Goal: Task Accomplishment & Management: Manage account settings

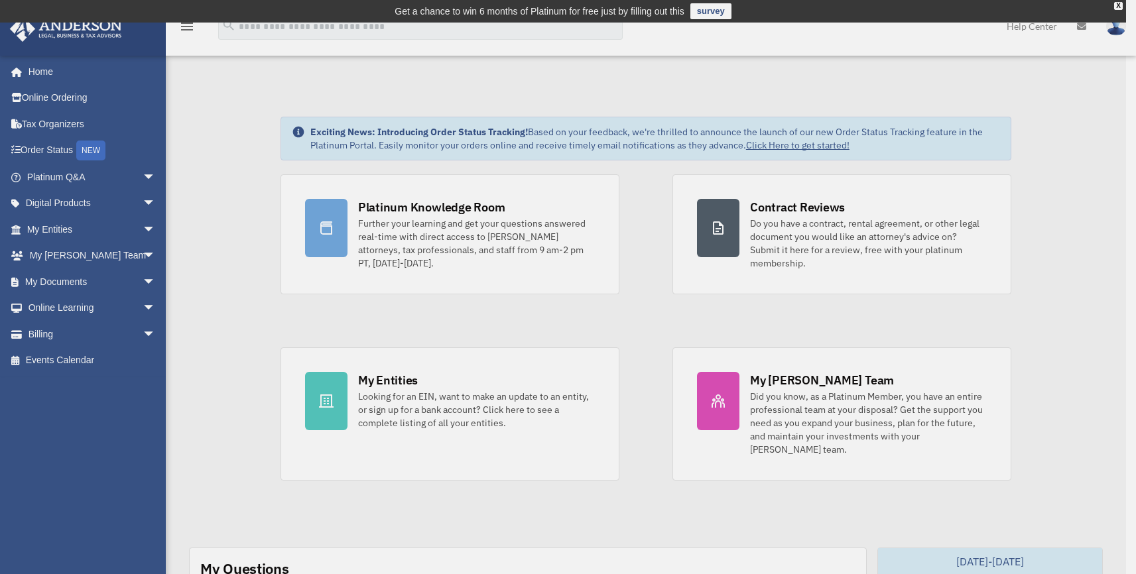
click at [135, 277] on div "x" at bounding box center [568, 287] width 1136 height 574
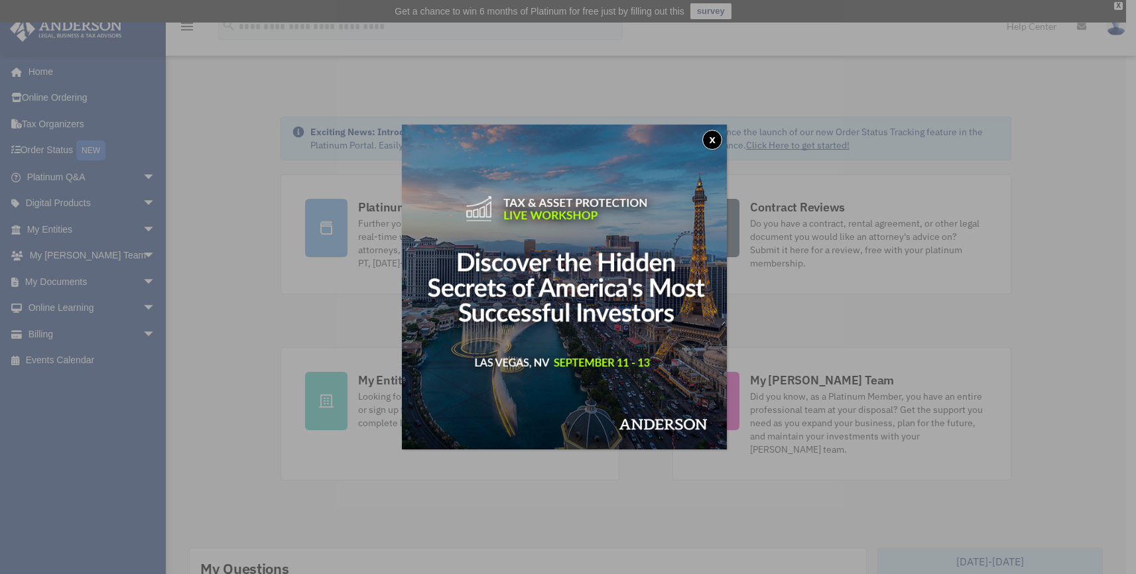
click at [714, 136] on button "x" at bounding box center [712, 140] width 20 height 20
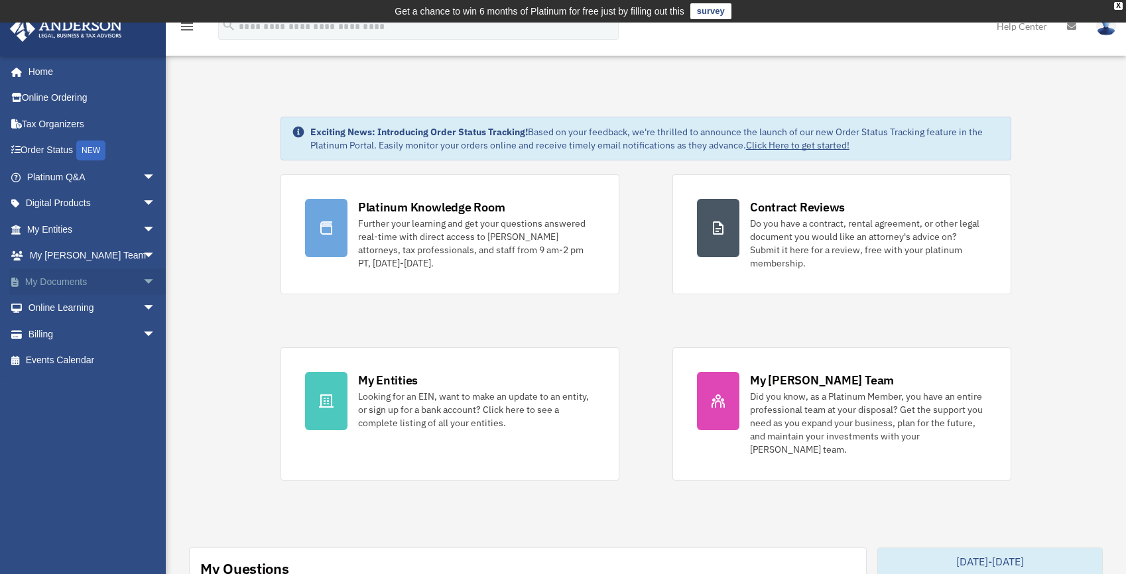
click at [121, 274] on link "My Documents arrow_drop_down" at bounding box center [92, 282] width 166 height 27
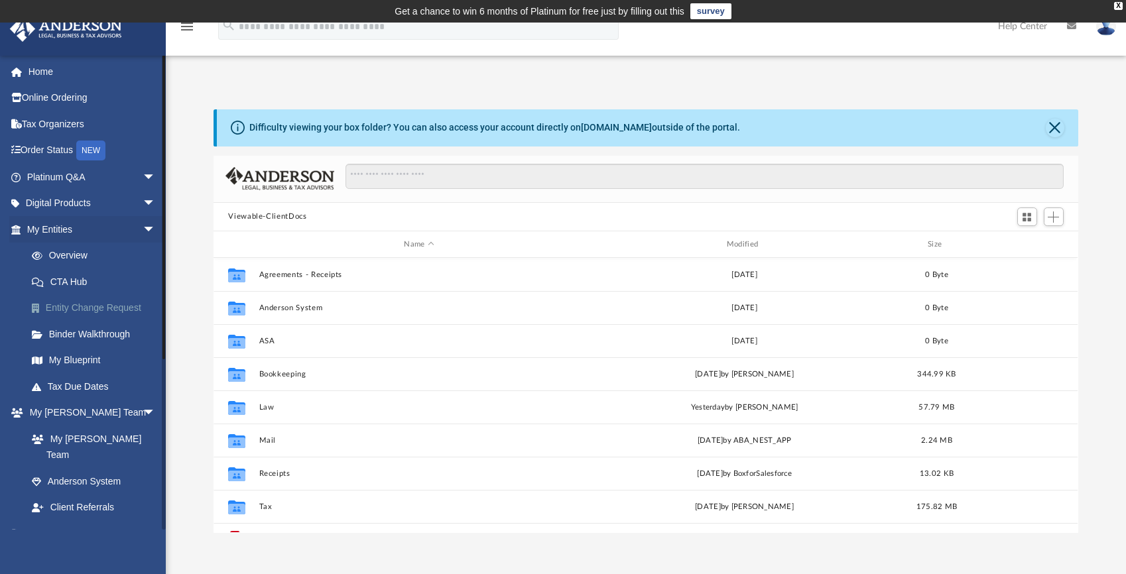
scroll to position [292, 854]
click at [143, 228] on span "arrow_drop_down" at bounding box center [156, 229] width 27 height 27
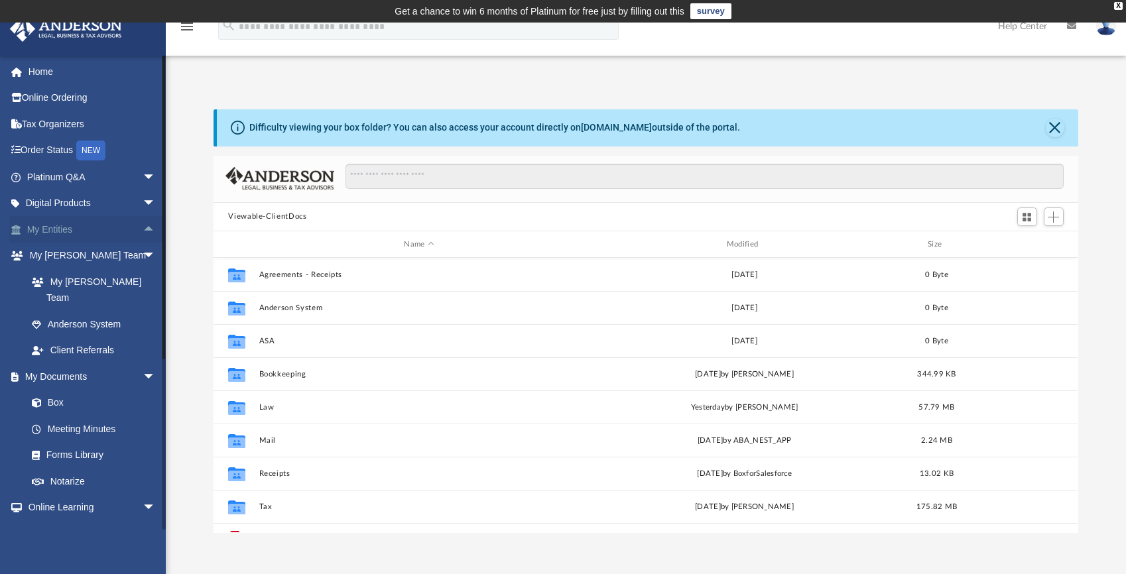
click at [143, 227] on span "arrow_drop_up" at bounding box center [156, 229] width 27 height 27
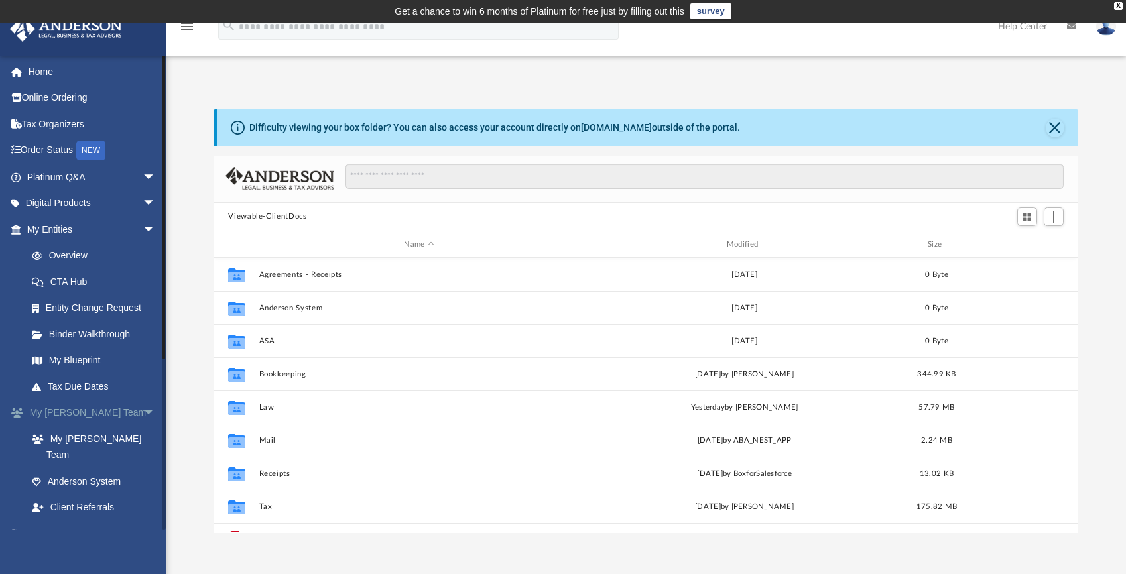
click at [143, 406] on span "arrow_drop_down" at bounding box center [156, 413] width 27 height 27
click at [90, 461] on link "Box" at bounding box center [97, 465] width 157 height 27
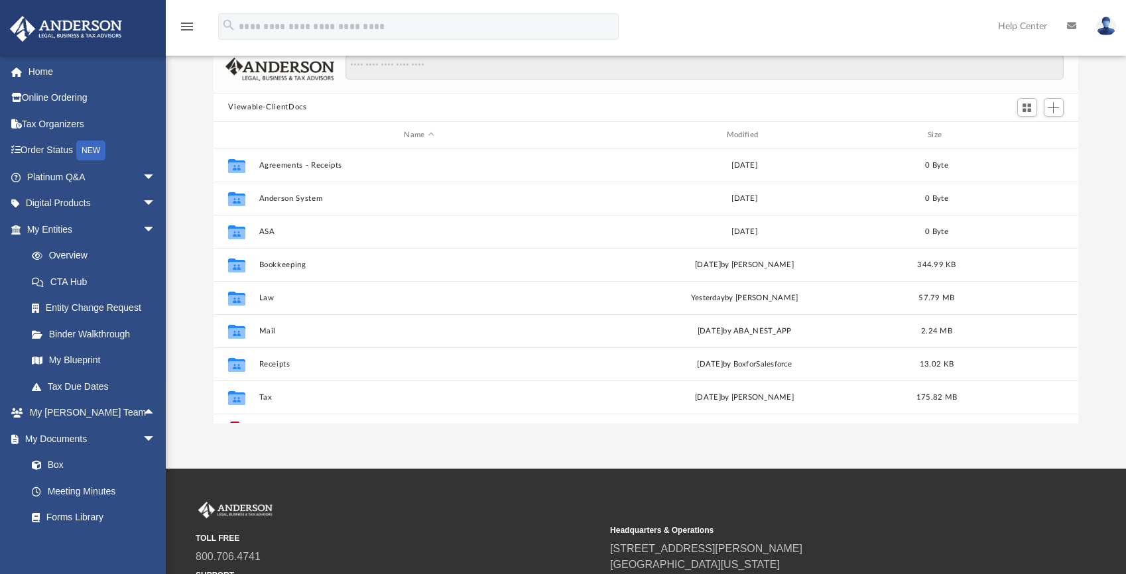
scroll to position [0, 0]
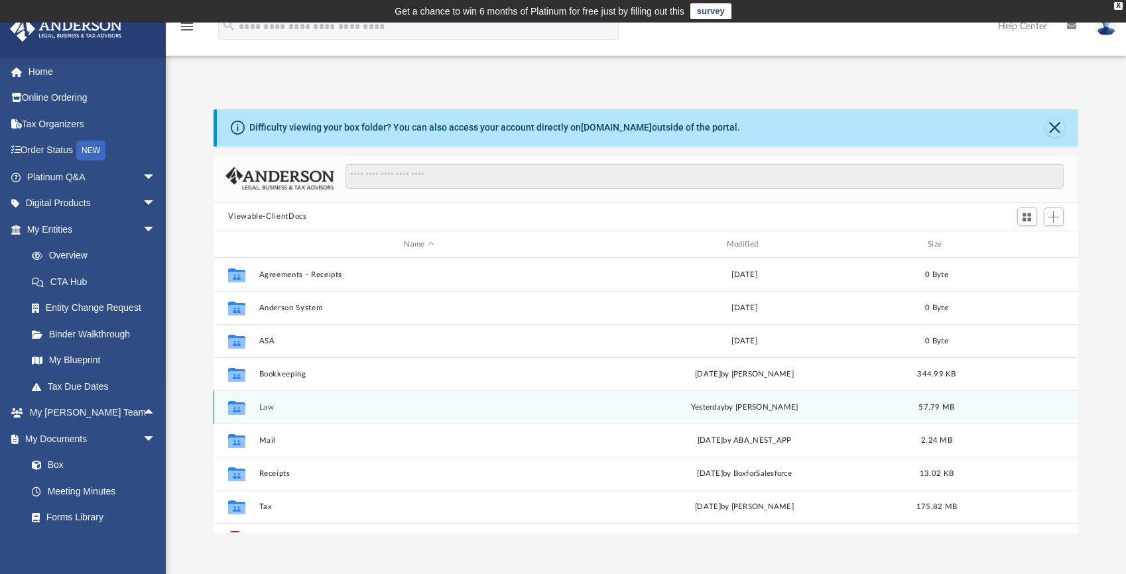
click at [267, 410] on button "Law" at bounding box center [419, 407] width 320 height 9
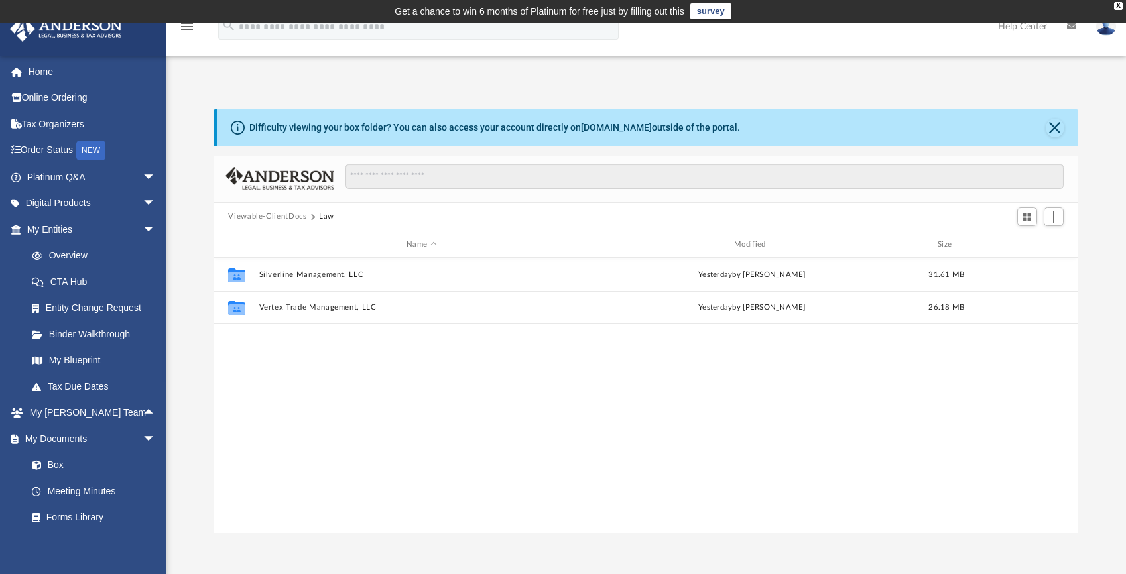
click at [276, 215] on button "Viewable-ClientDocs" at bounding box center [267, 217] width 78 height 12
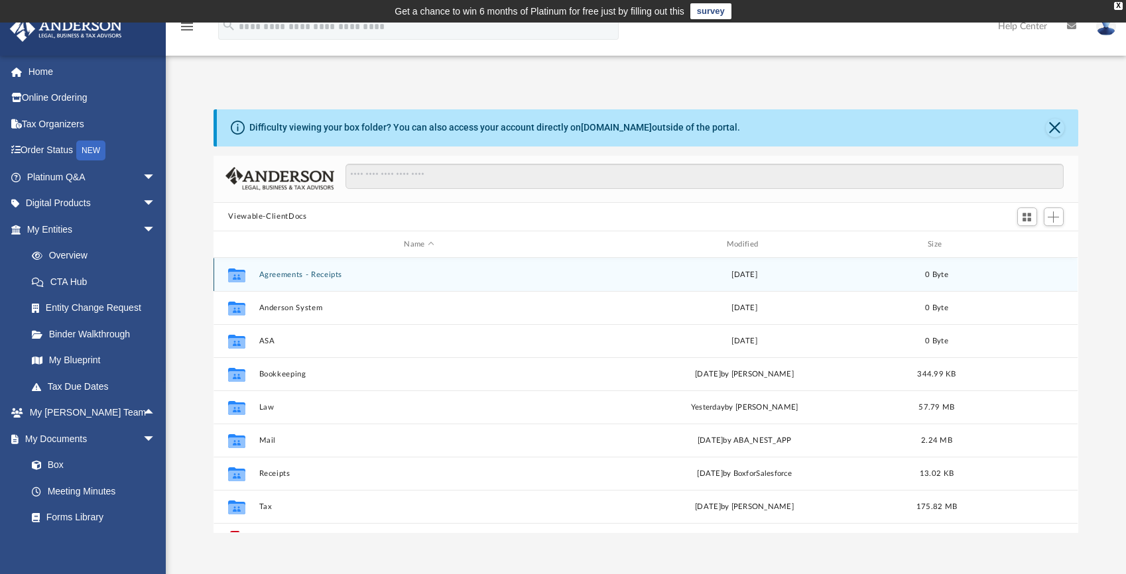
scroll to position [24, 0]
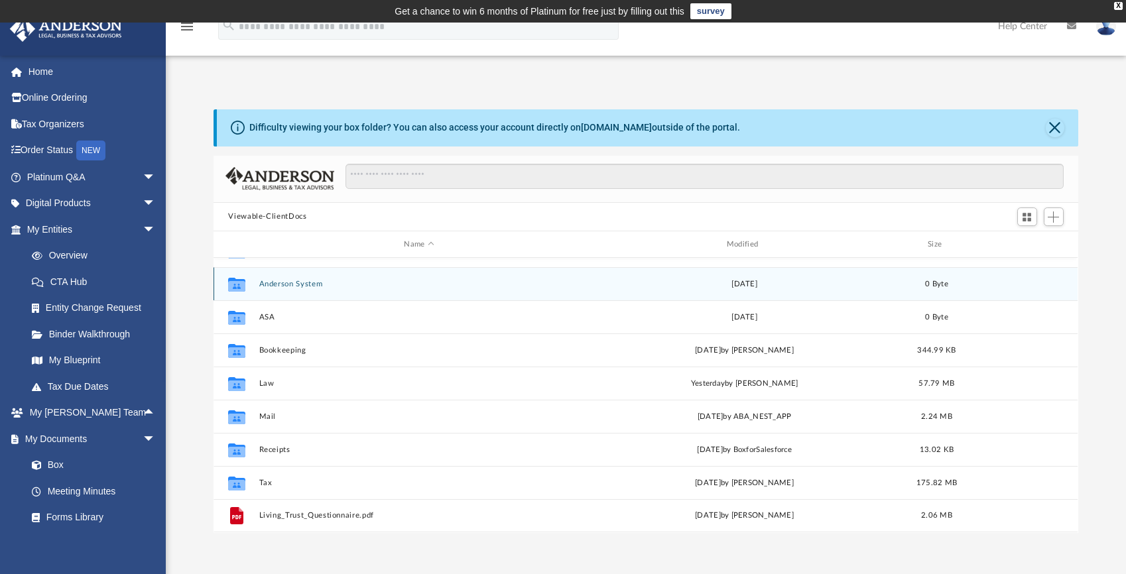
click at [301, 288] on button "Anderson System" at bounding box center [419, 284] width 320 height 9
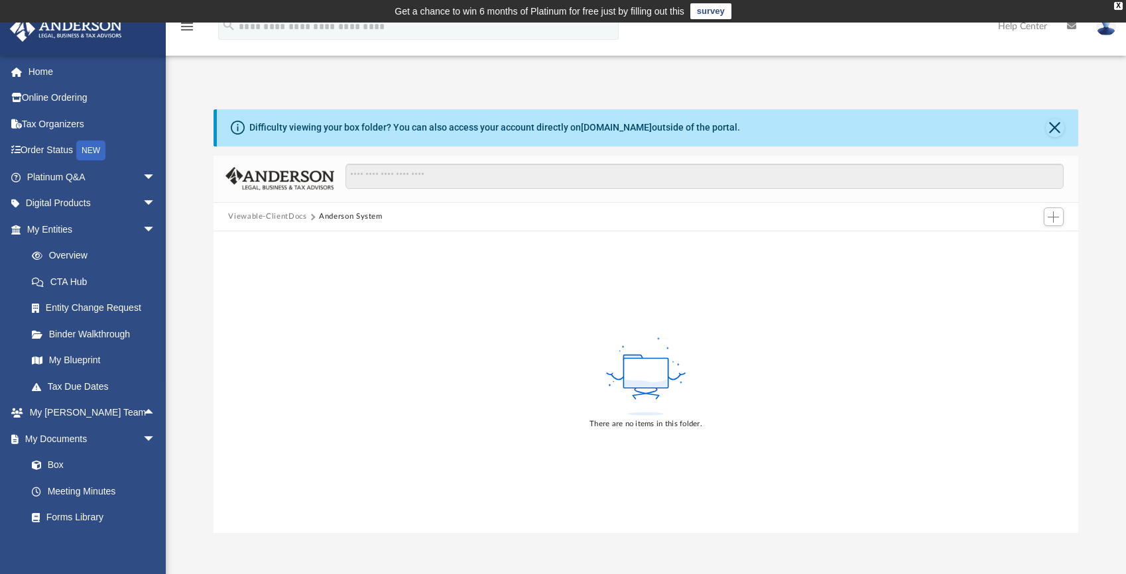
click at [274, 221] on button "Viewable-ClientDocs" at bounding box center [267, 217] width 78 height 12
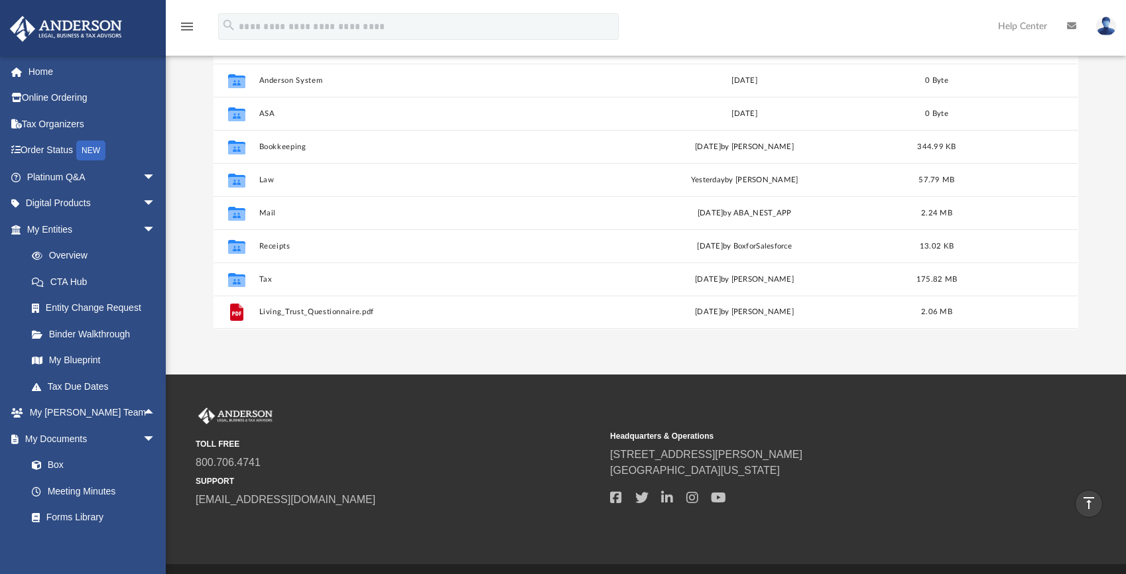
scroll to position [0, 0]
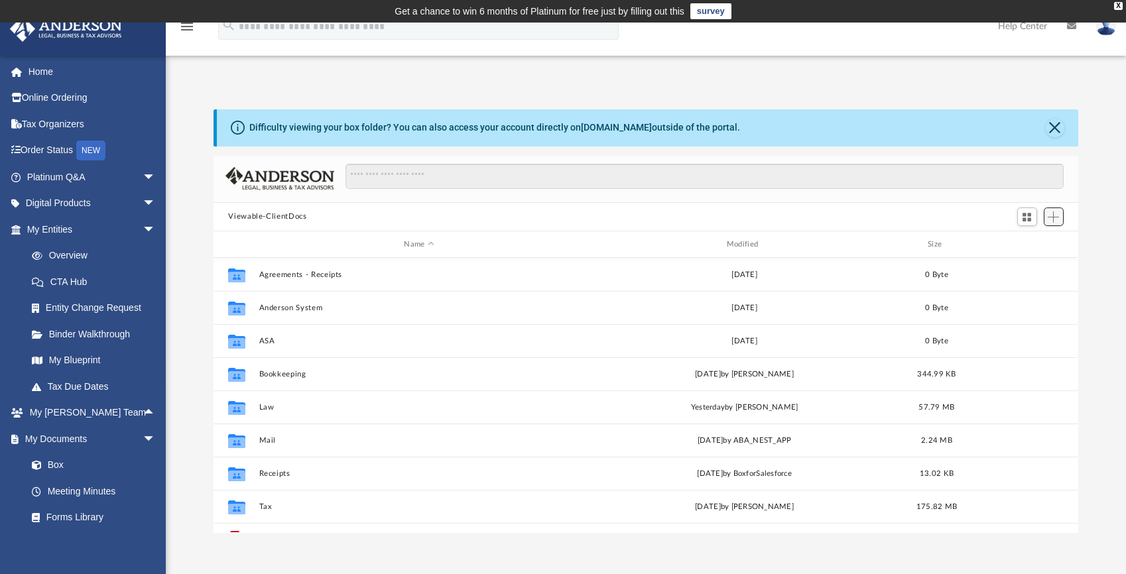
click at [1048, 215] on span "Add" at bounding box center [1053, 216] width 11 height 11
click at [1031, 241] on li "Upload" at bounding box center [1035, 244] width 42 height 14
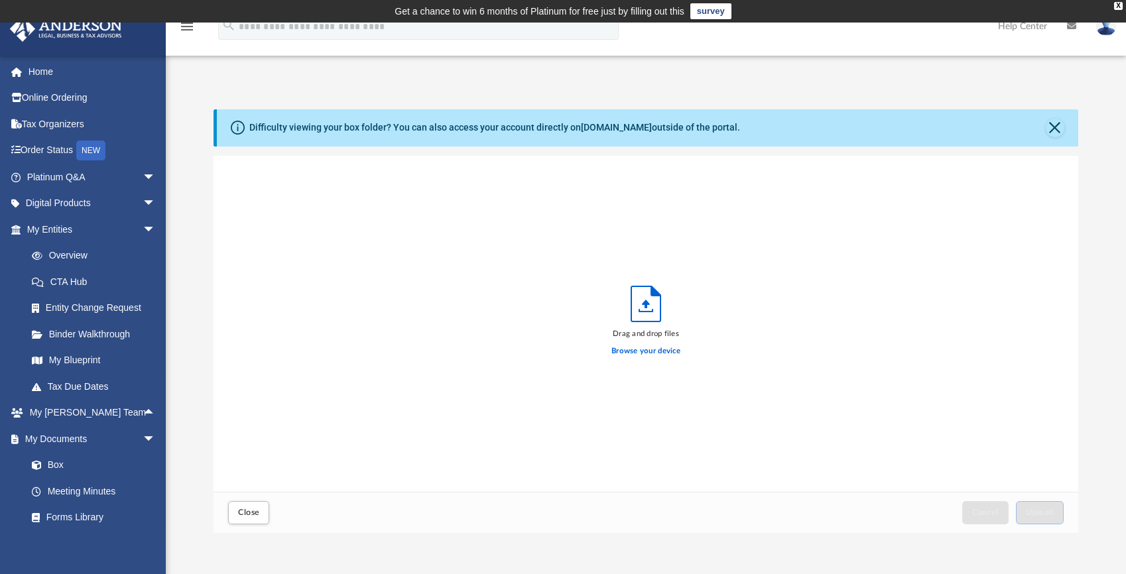
click at [1031, 242] on div "Drag and drop files Browse your device" at bounding box center [645, 324] width 864 height 337
click at [1050, 129] on button "Close" at bounding box center [1055, 128] width 19 height 19
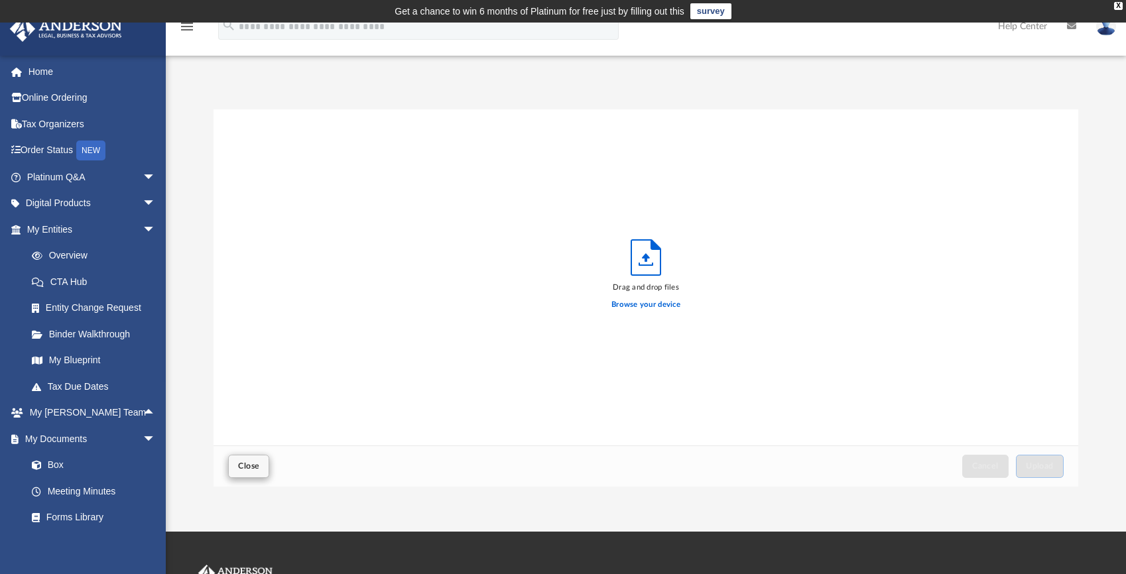
drag, startPoint x: 187, startPoint y: 493, endPoint x: 245, endPoint y: 477, distance: 60.5
click at [188, 493] on div "App [EMAIL_ADDRESS][DOMAIN_NAME] Sign Out [EMAIL_ADDRESS][DOMAIN_NAME] Home Onl…" at bounding box center [563, 277] width 1126 height 509
click at [247, 470] on span "Close" at bounding box center [248, 466] width 21 height 8
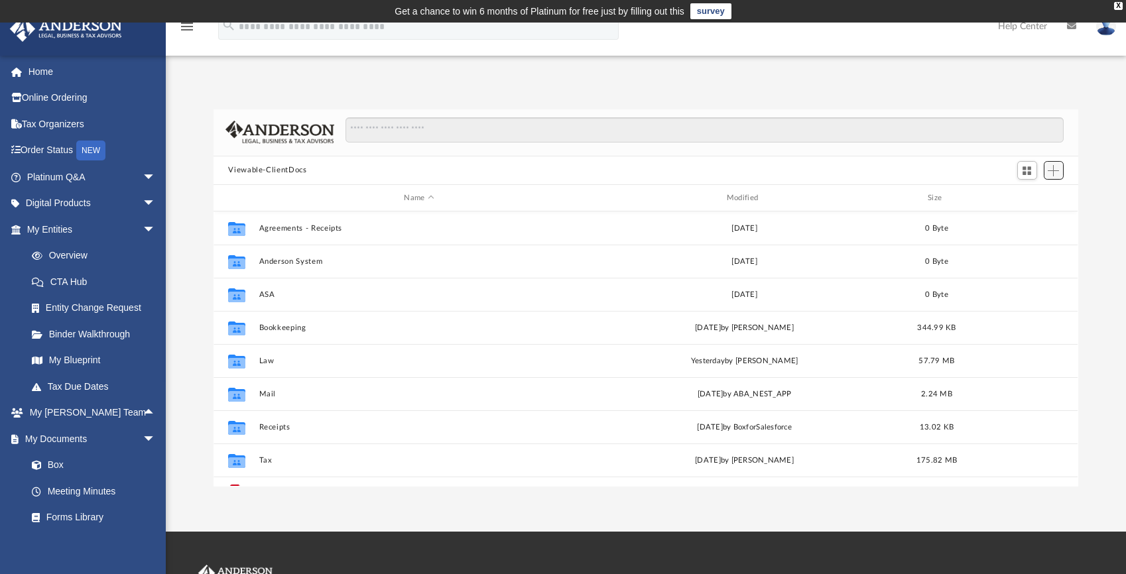
click at [1057, 169] on span "Add" at bounding box center [1053, 170] width 11 height 11
click at [1037, 213] on li "New Folder" at bounding box center [1035, 218] width 42 height 14
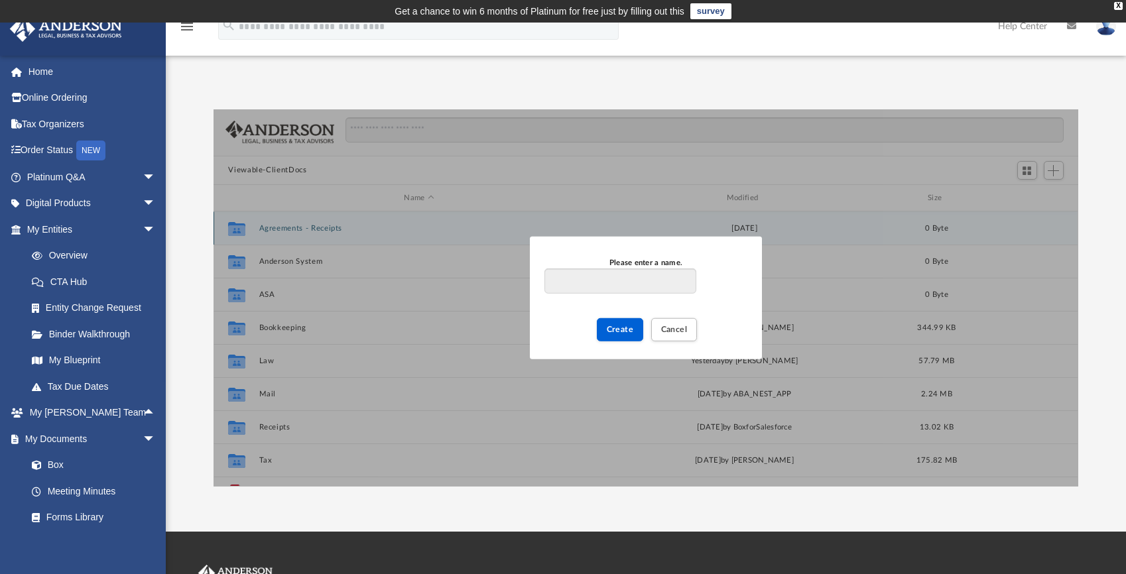
click at [1036, 215] on div "Please enter a name. Create Cancel" at bounding box center [645, 297] width 864 height 377
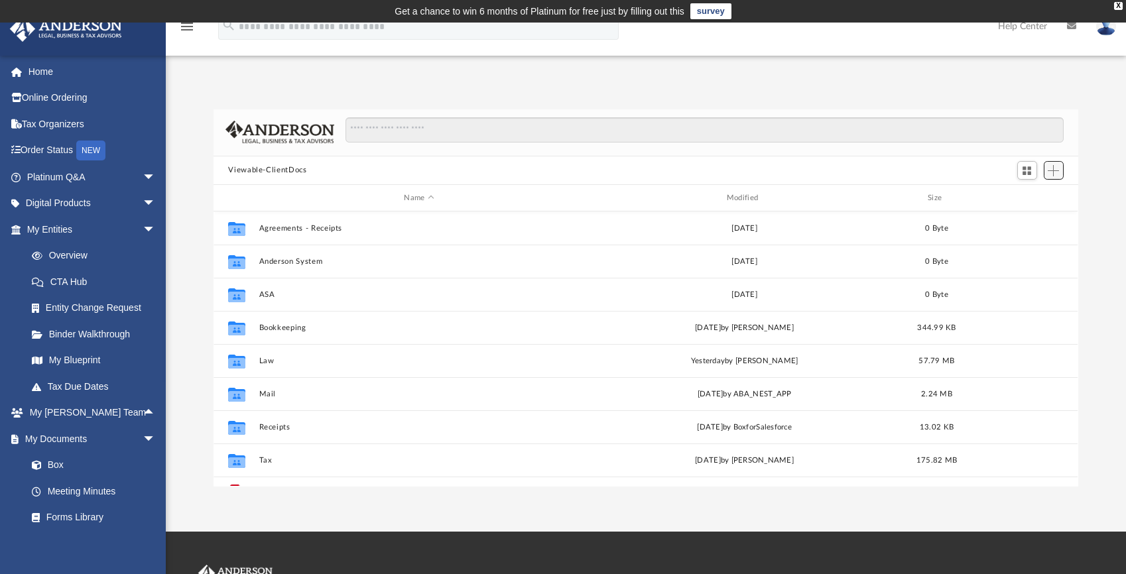
click at [1050, 166] on span "Add" at bounding box center [1053, 170] width 11 height 11
click at [1025, 219] on li "New Folder" at bounding box center [1035, 218] width 42 height 14
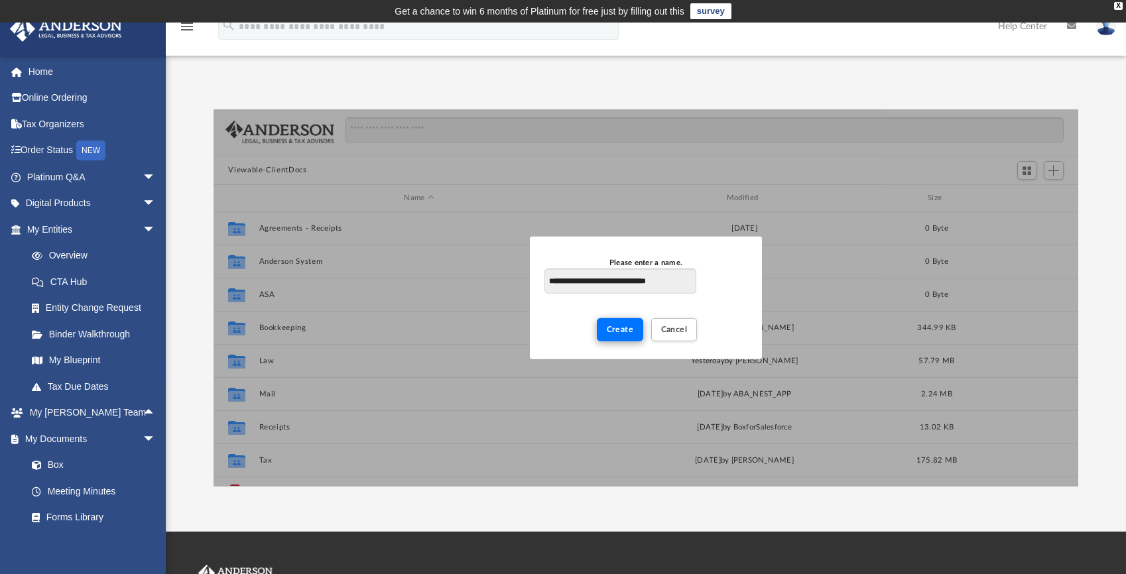
type input "**********"
click at [608, 329] on span "Create" at bounding box center [620, 330] width 27 height 8
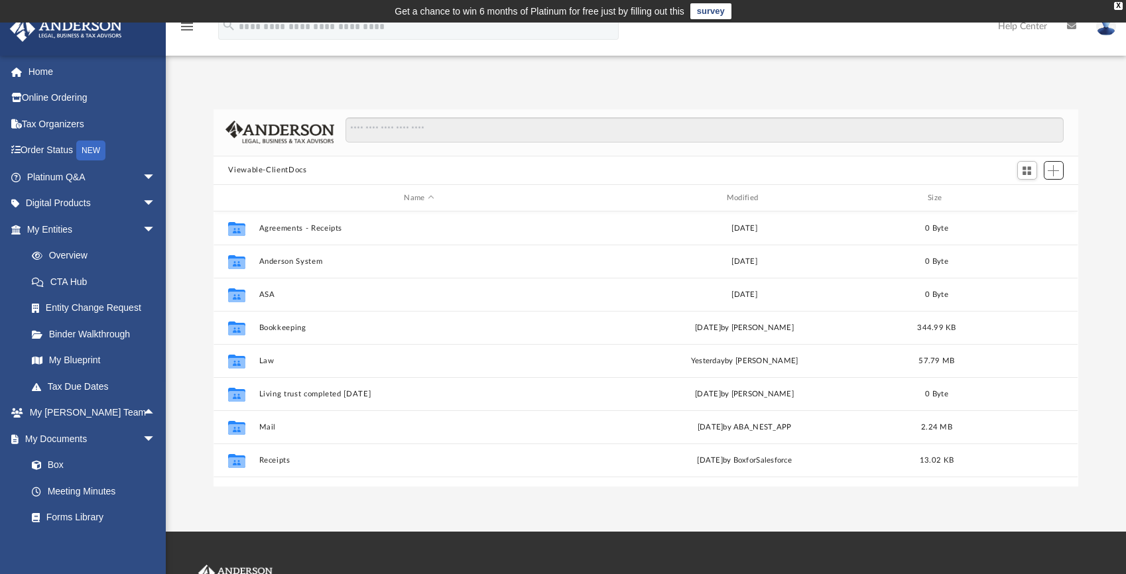
scroll to position [48, 0]
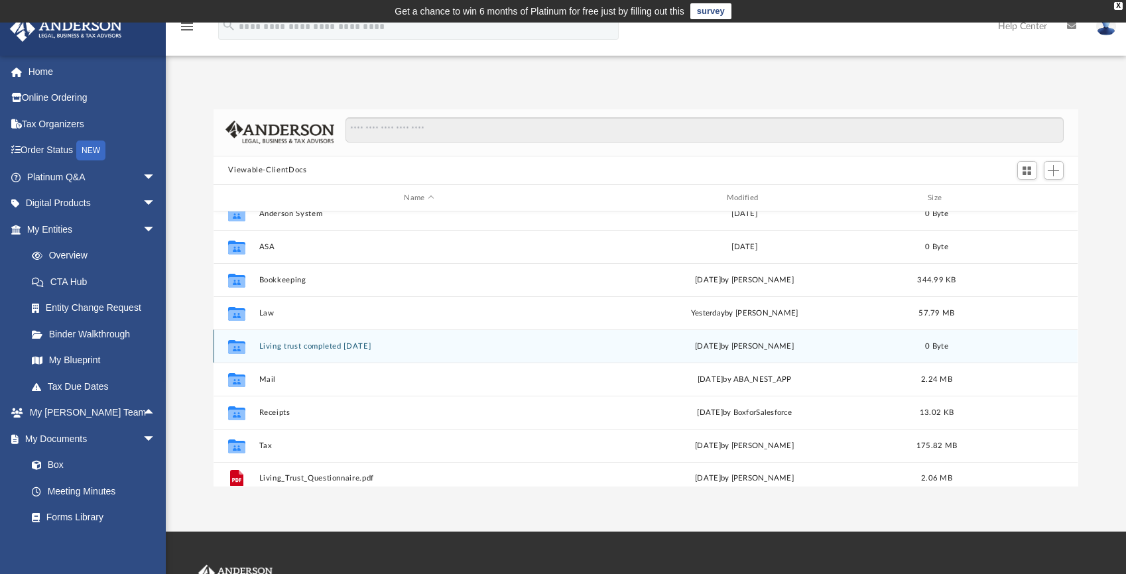
click at [355, 344] on button "Living trust completed [DATE]" at bounding box center [419, 346] width 320 height 9
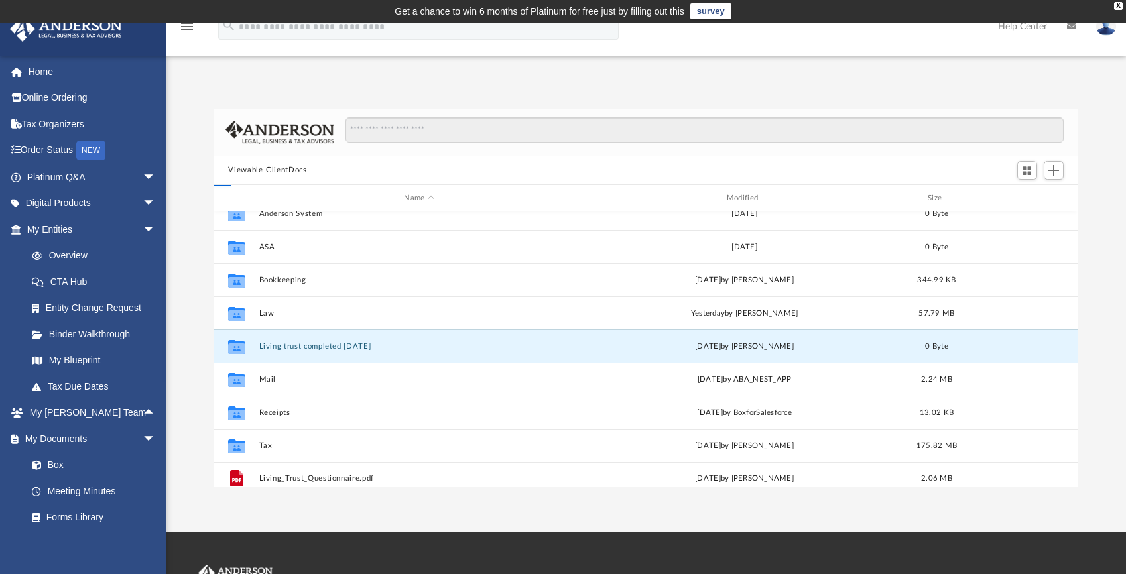
click at [355, 344] on button "Living trust completed [DATE]" at bounding box center [419, 346] width 320 height 9
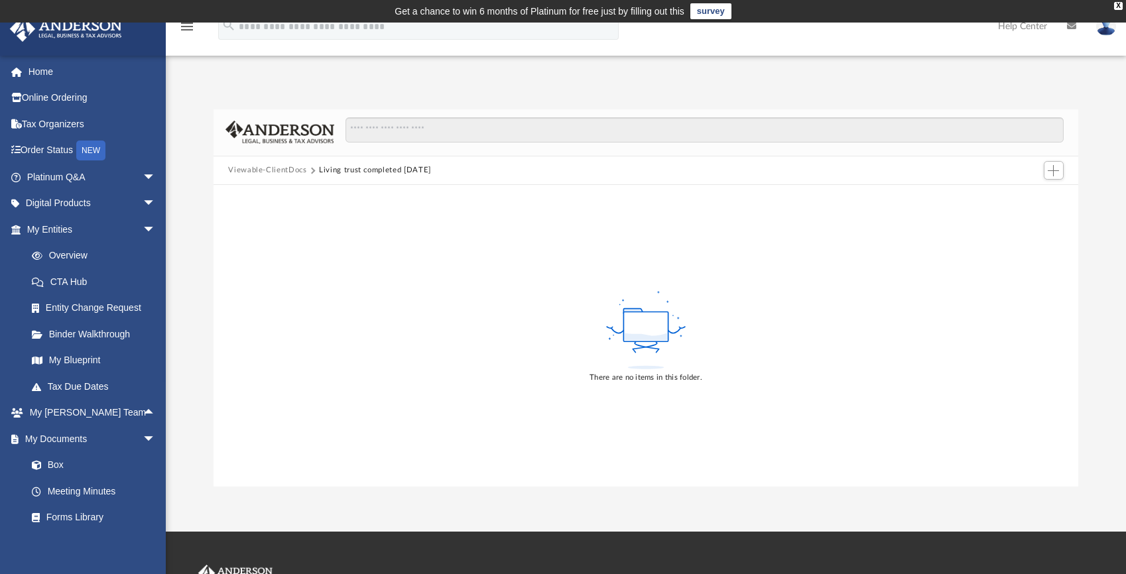
click at [384, 301] on div "There are no items in this folder." at bounding box center [645, 335] width 864 height 301
click at [1053, 174] on span "Add" at bounding box center [1053, 170] width 11 height 11
click at [1031, 204] on li "Upload" at bounding box center [1035, 197] width 42 height 14
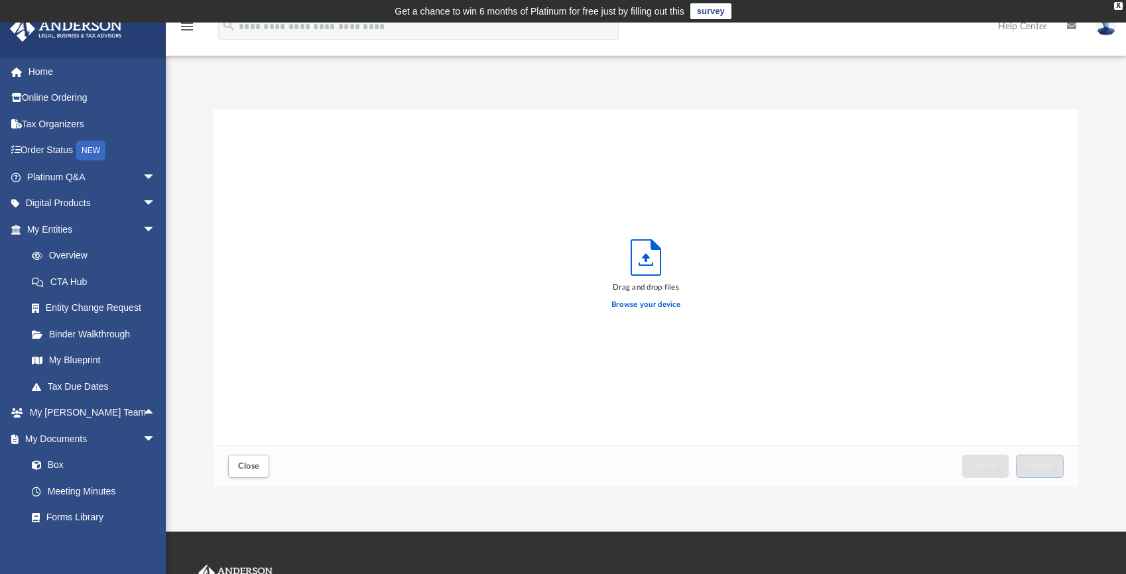
scroll to position [326, 854]
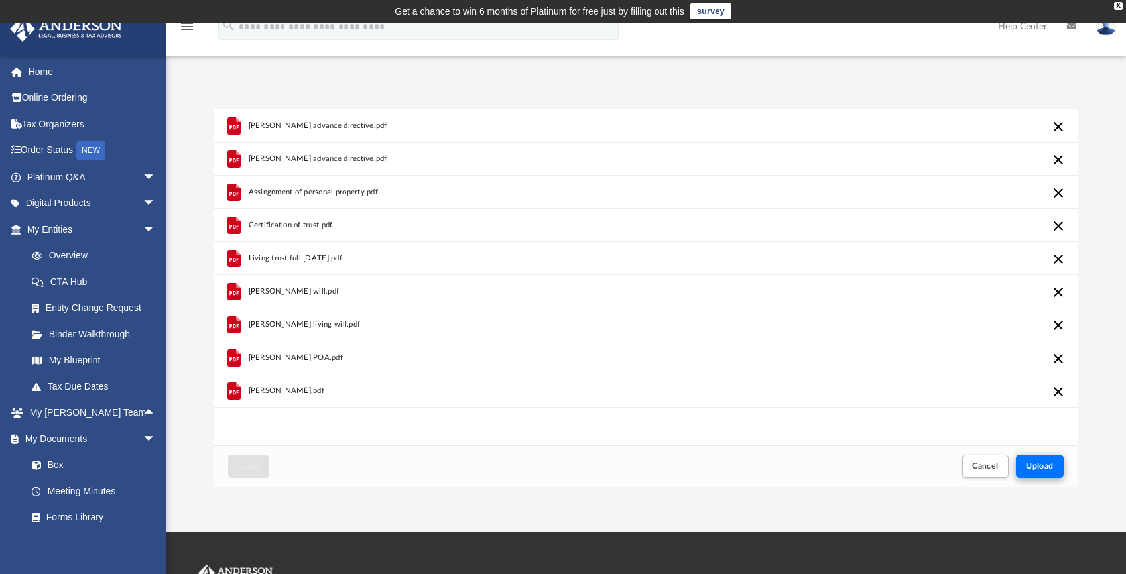
click at [1047, 468] on span "Upload" at bounding box center [1040, 466] width 28 height 8
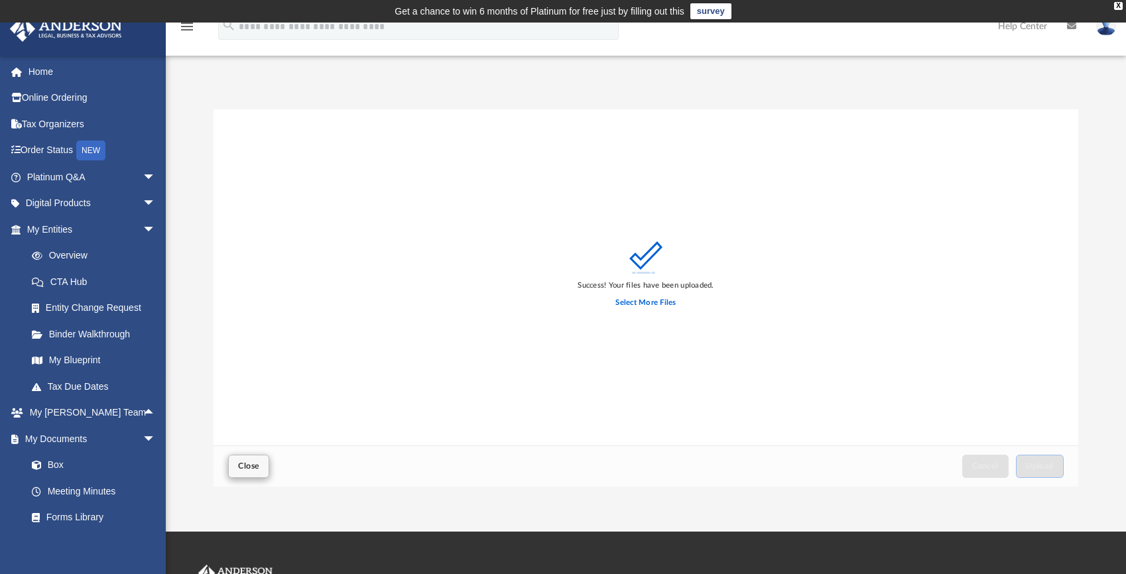
click at [253, 465] on span "Close" at bounding box center [248, 466] width 21 height 8
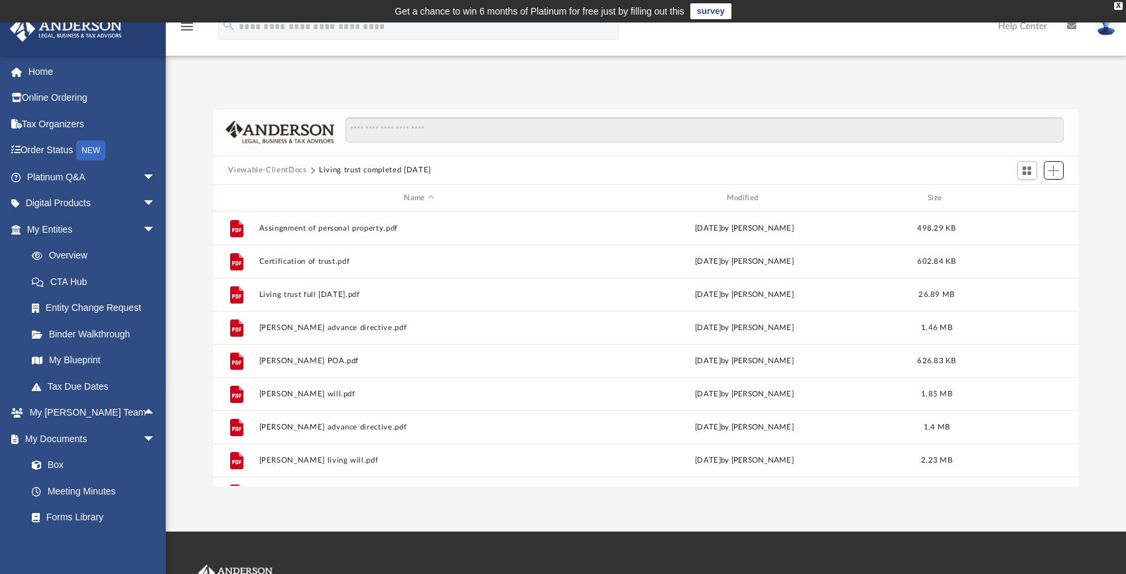
scroll to position [292, 854]
